Goal: Check status: Check status

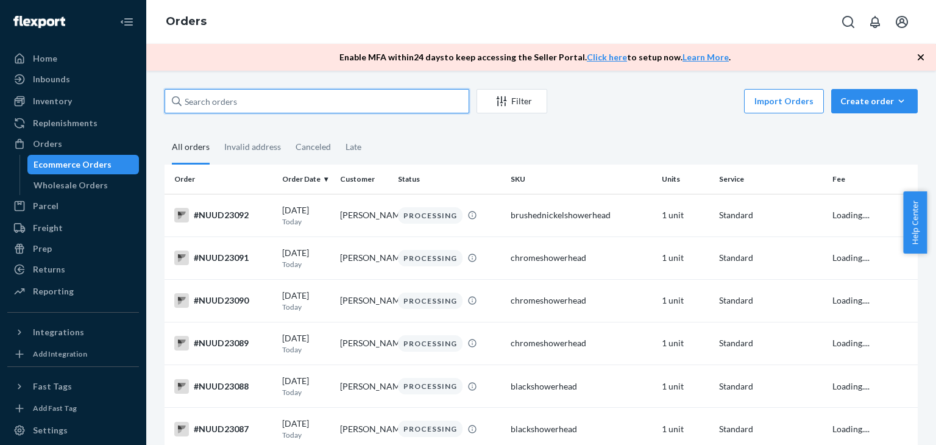
click at [280, 100] on input "text" at bounding box center [316, 101] width 305 height 24
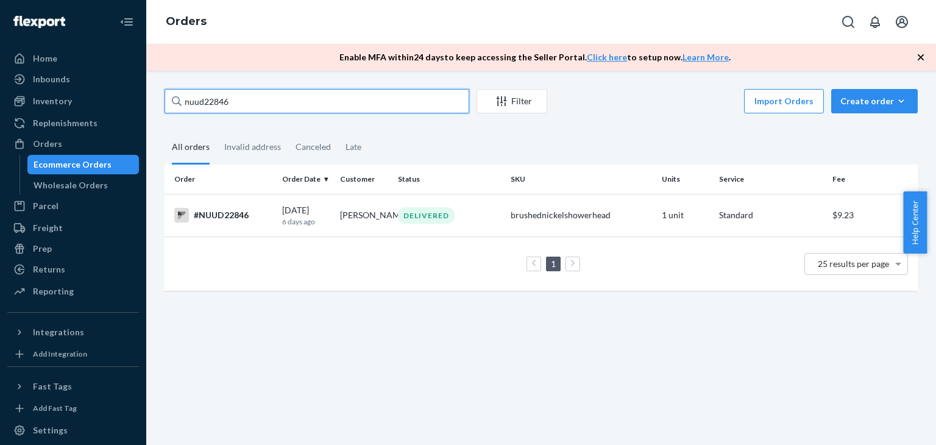
type input "nuud22846"
click at [238, 220] on div "#NUUD22846" at bounding box center [223, 215] width 98 height 15
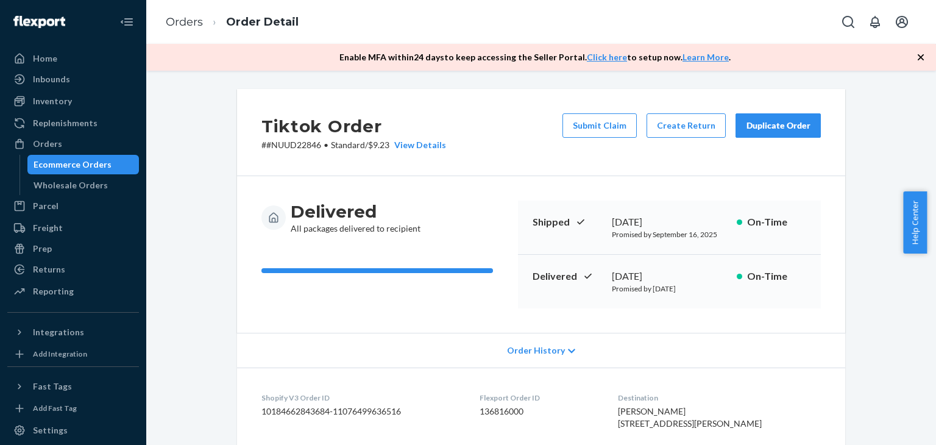
click at [189, 30] on ol "Orders Order Detail" at bounding box center [232, 22] width 152 height 36
click at [191, 26] on link "Orders" at bounding box center [184, 21] width 37 height 13
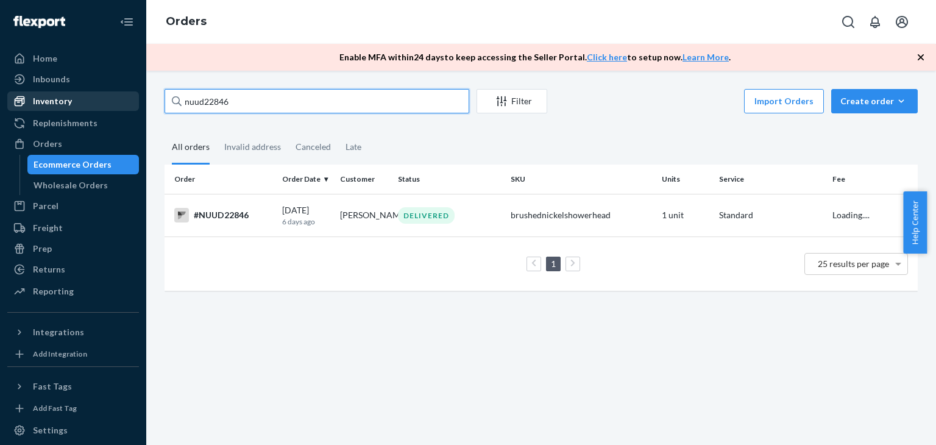
drag, startPoint x: 274, startPoint y: 105, endPoint x: 102, endPoint y: 91, distance: 171.8
click at [102, 91] on div "Home Inbounds Shipping Plans Problems Inventory Products Replenishments Orders …" at bounding box center [468, 222] width 936 height 445
